Goal: Register for event/course

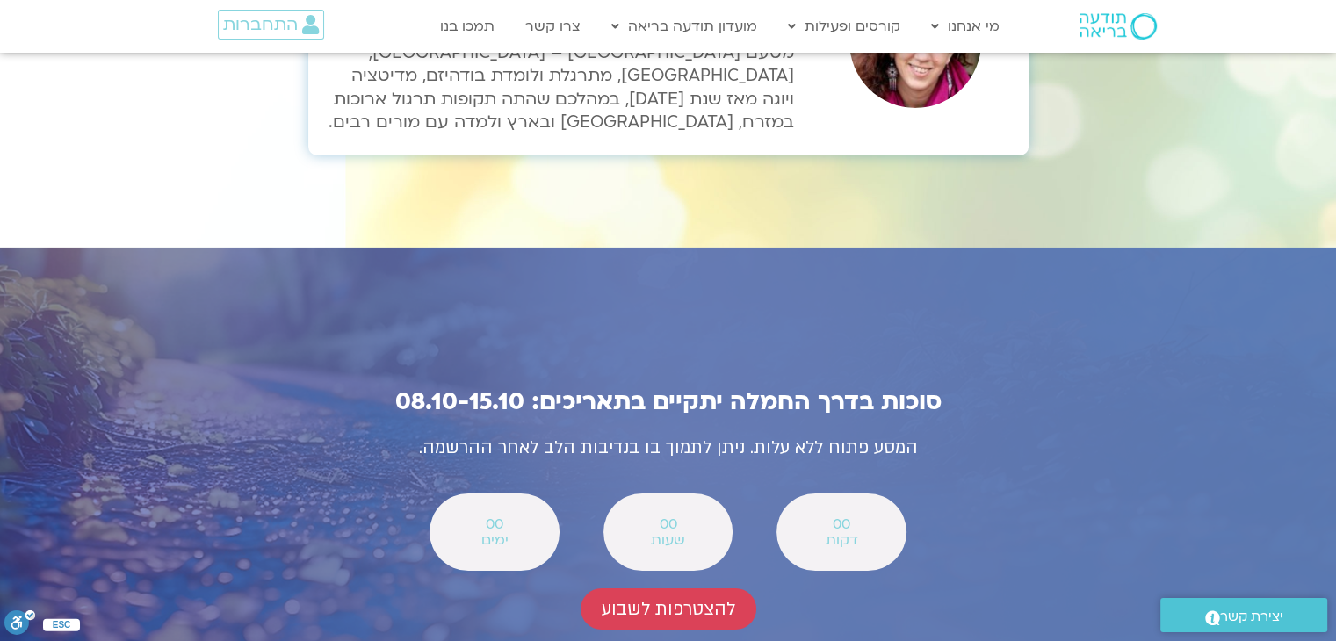
scroll to position [6065, 0]
click at [685, 599] on span "להצטרפות לשבוע" at bounding box center [669, 609] width 134 height 20
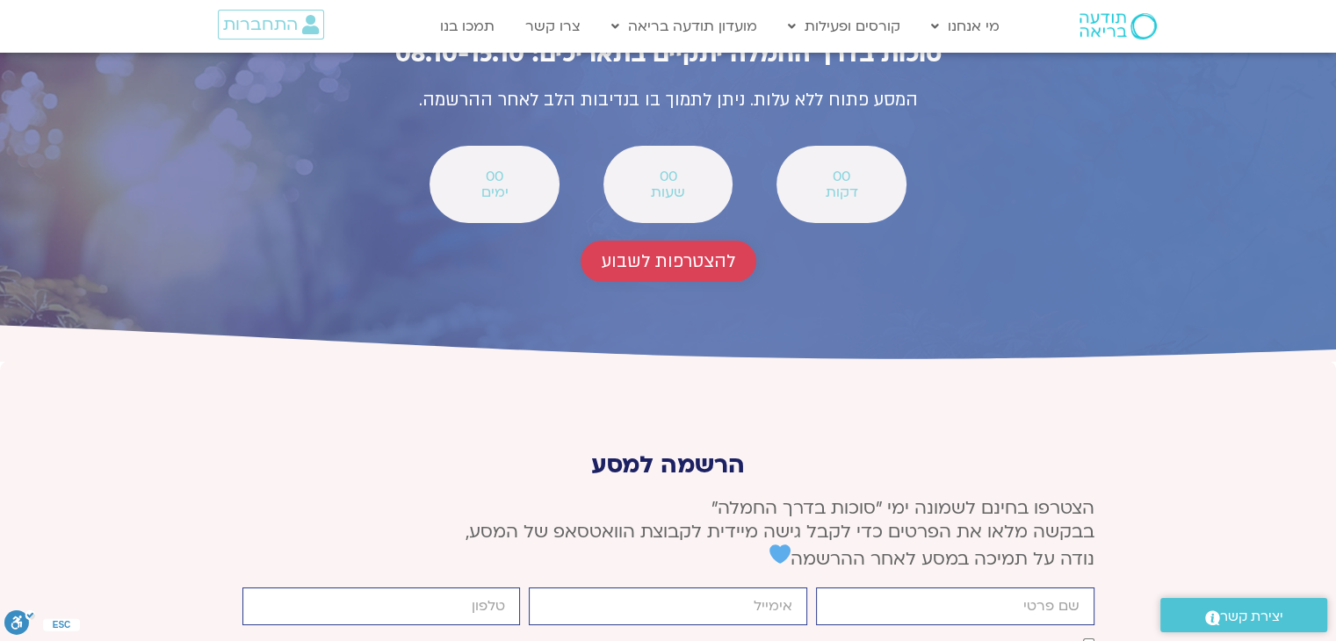
scroll to position [6469, 0]
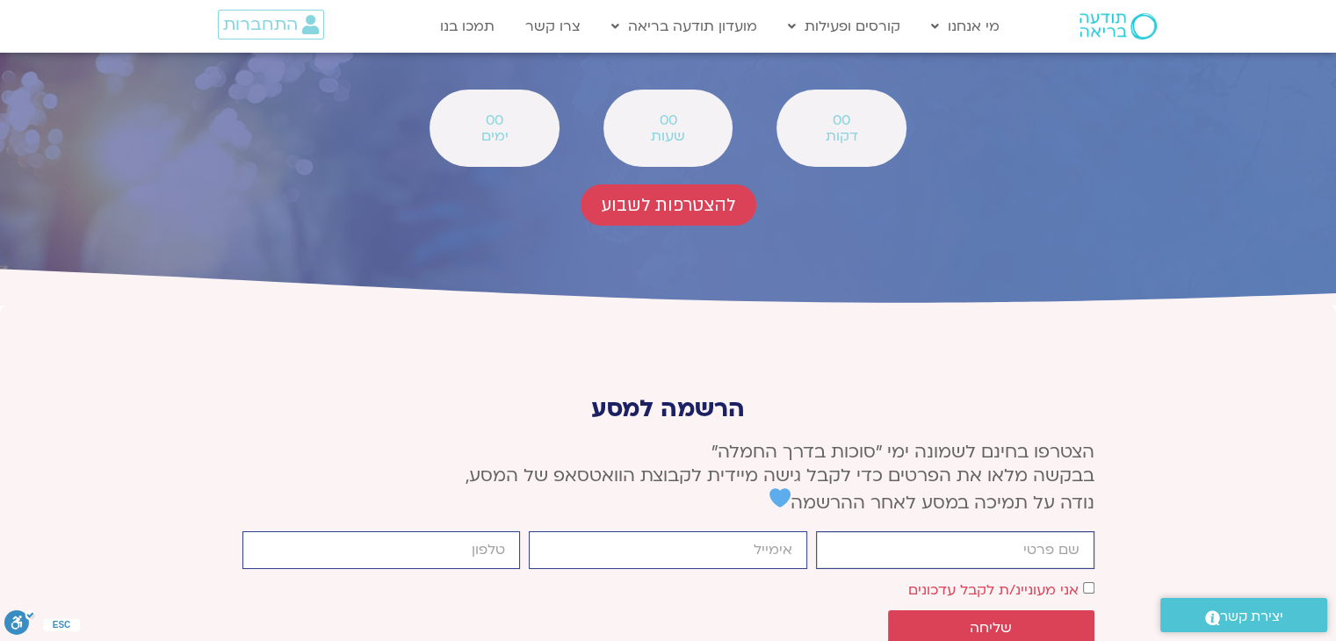
click at [963, 531] on input "firstname" at bounding box center [955, 550] width 278 height 38
type input "אסתר פחימה"
type input "st0548460189@gmail.com"
type input "0534151447"
click at [1038, 611] on button "שליחה" at bounding box center [991, 628] width 206 height 35
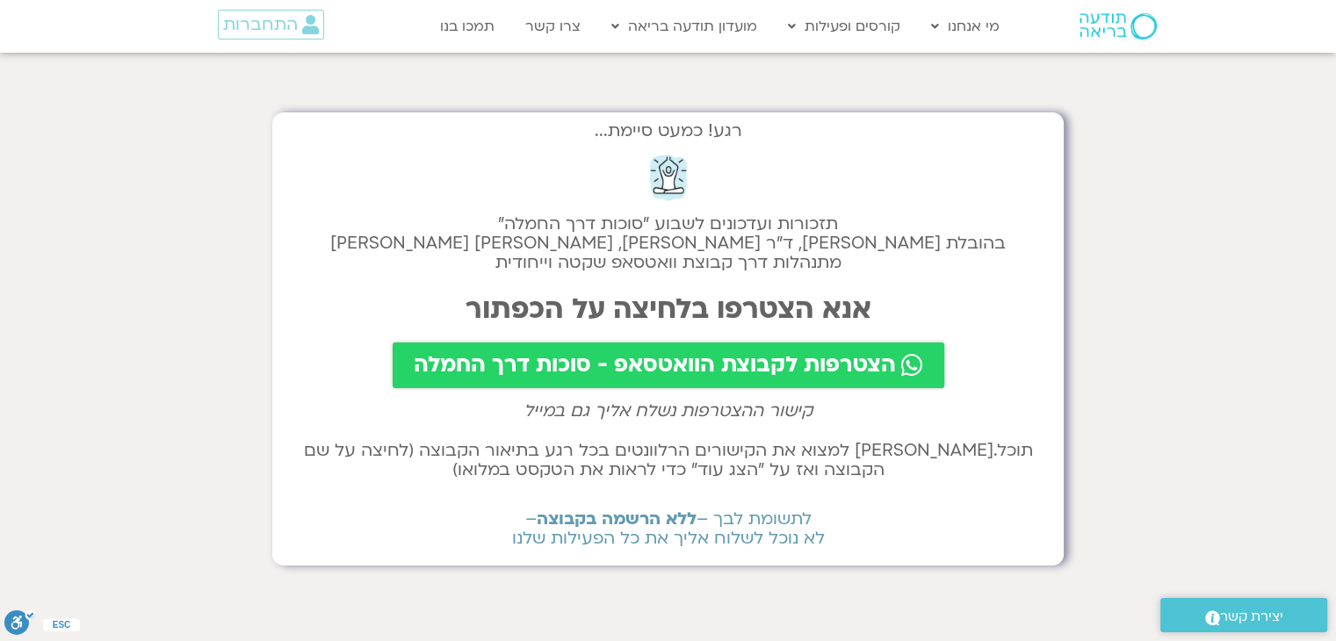
click at [784, 361] on span "הצטרפות לקבוצת הוואטסאפ - סוכות דרך החמלה" at bounding box center [655, 365] width 482 height 25
